Goal: Book appointment/travel/reservation

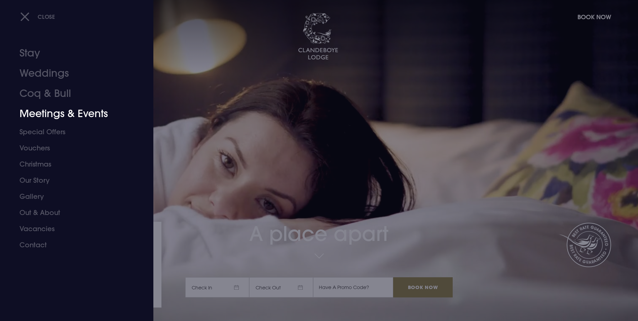
click at [52, 114] on link "Meetings & Events" at bounding box center [73, 114] width 106 height 20
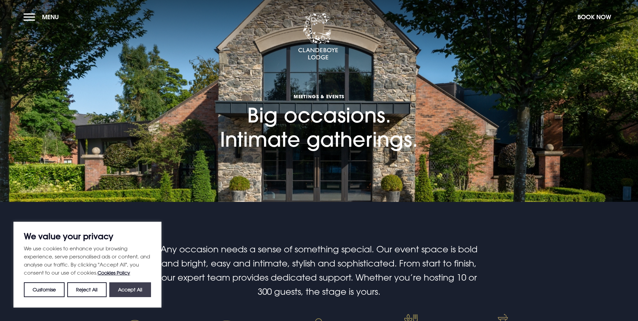
click at [128, 285] on button "Accept All" at bounding box center [130, 289] width 42 height 15
checkbox input "true"
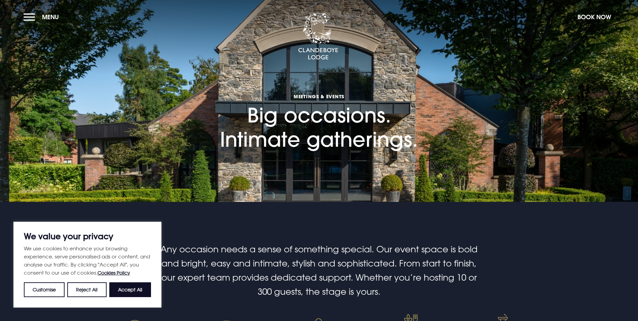
checkbox input "true"
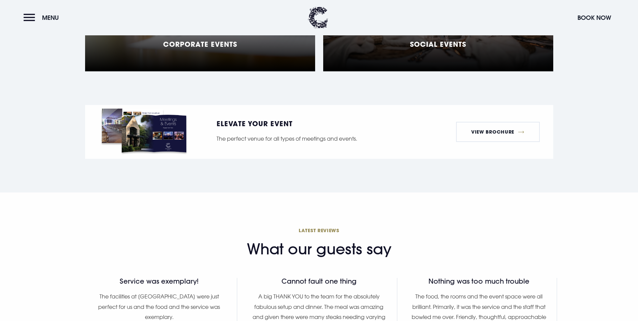
scroll to position [505, 0]
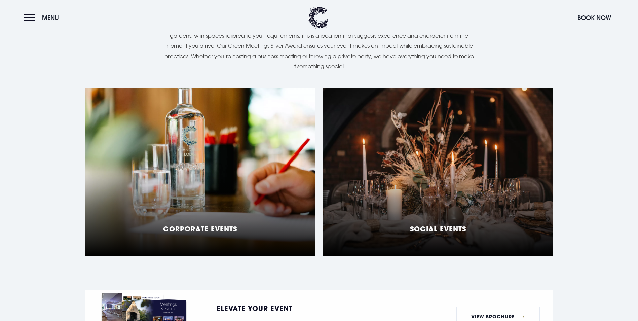
click at [388, 189] on div "Social Events" at bounding box center [438, 172] width 230 height 168
